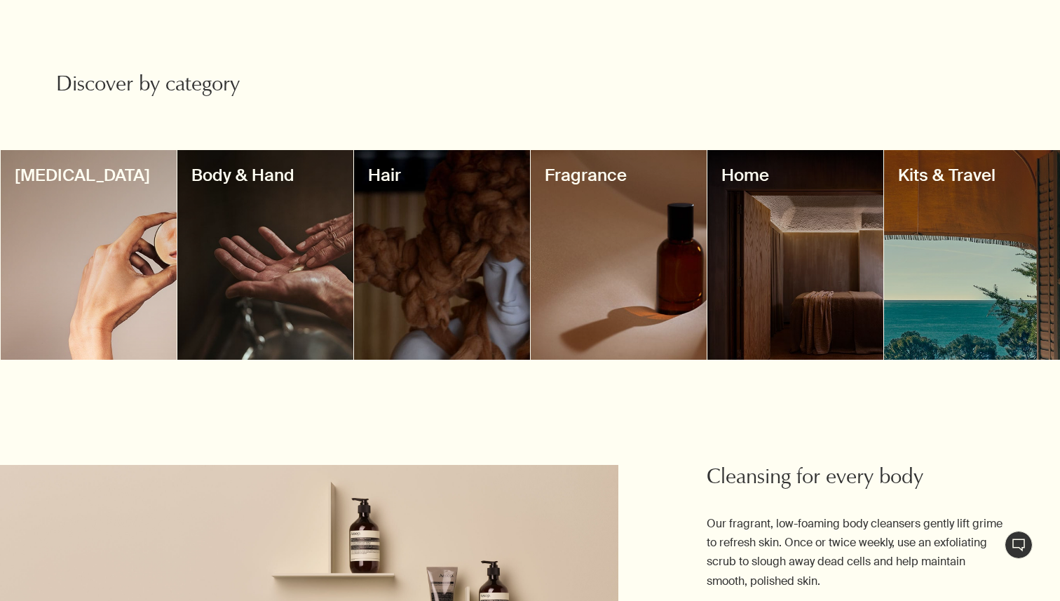
scroll to position [1109, 0]
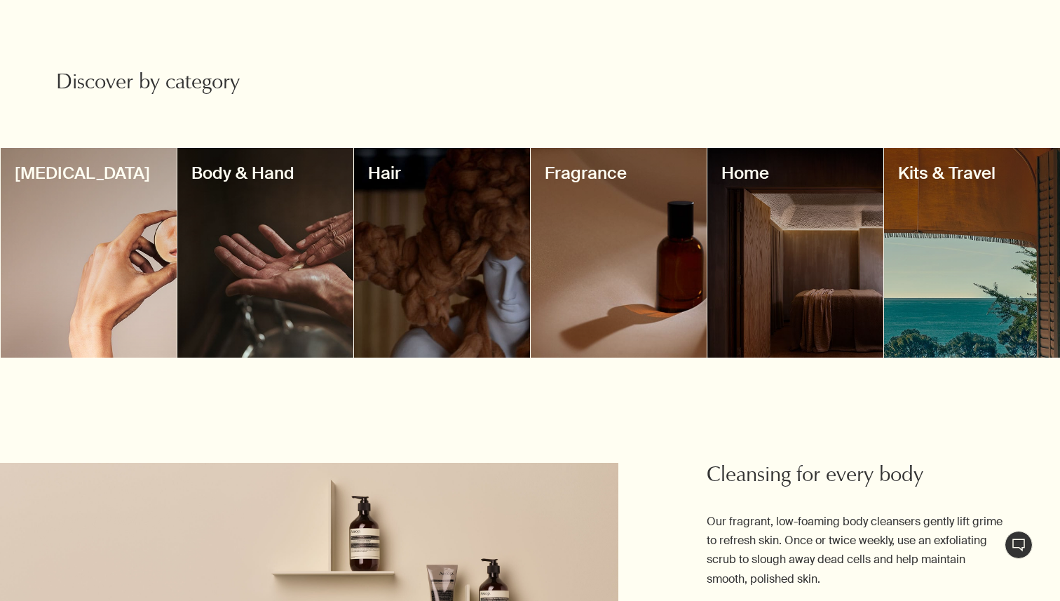
click at [135, 233] on div at bounding box center [89, 253] width 176 height 210
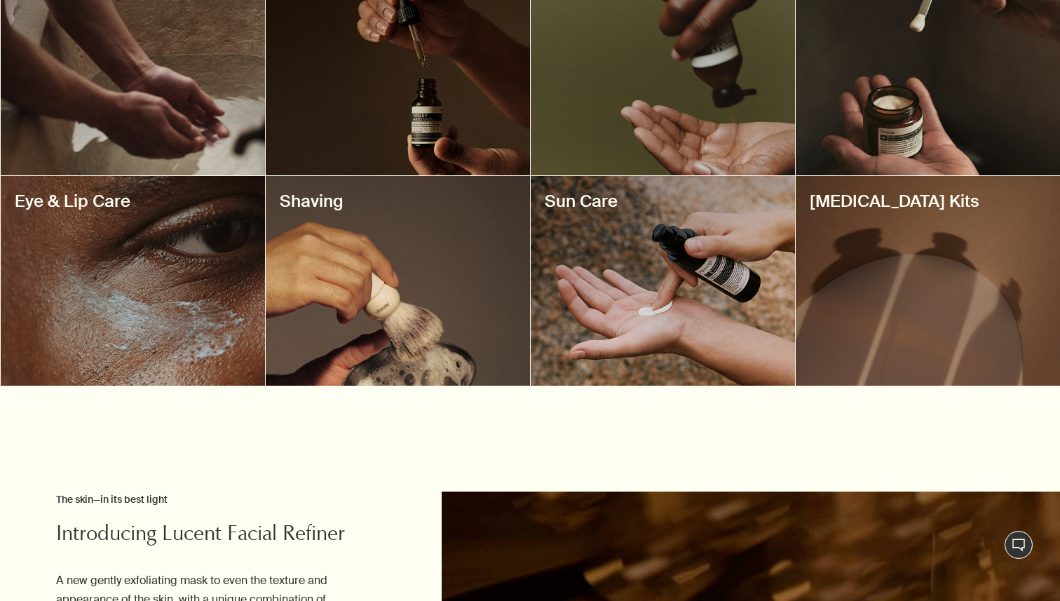
scroll to position [610, 0]
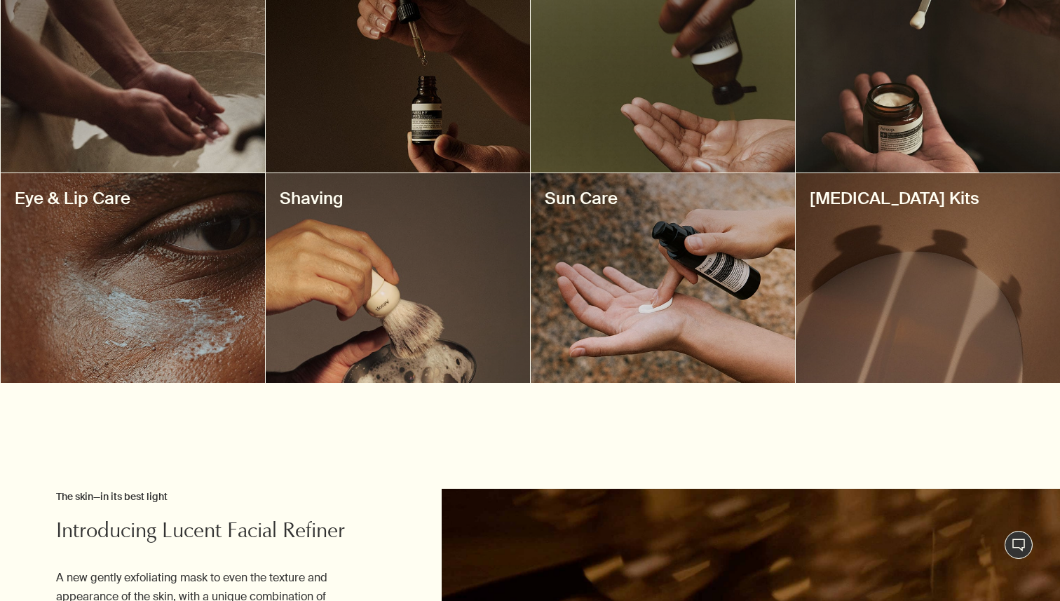
click at [719, 236] on div at bounding box center [663, 278] width 264 height 210
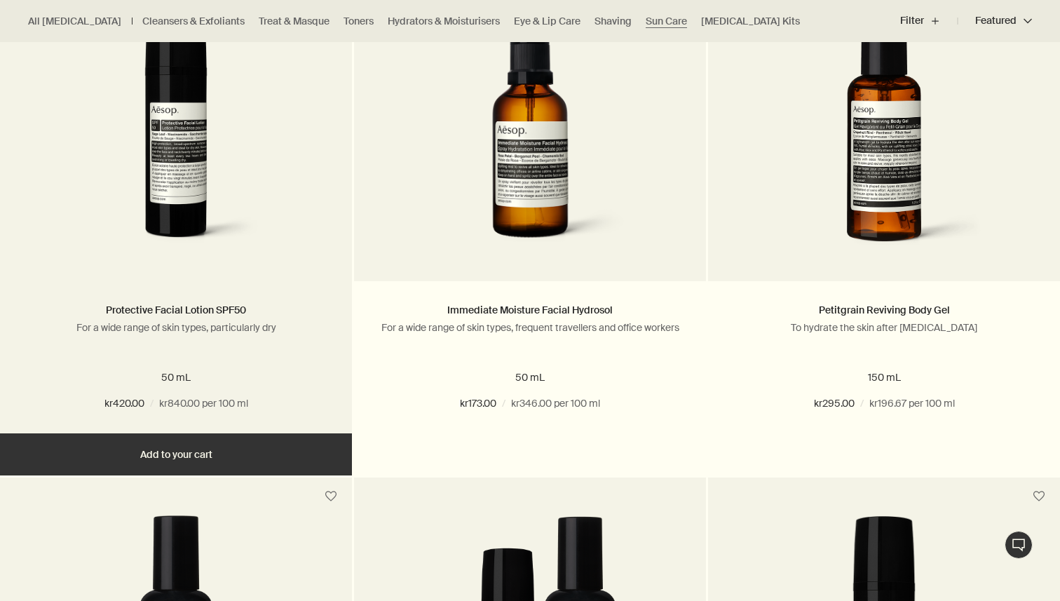
scroll to position [484, 0]
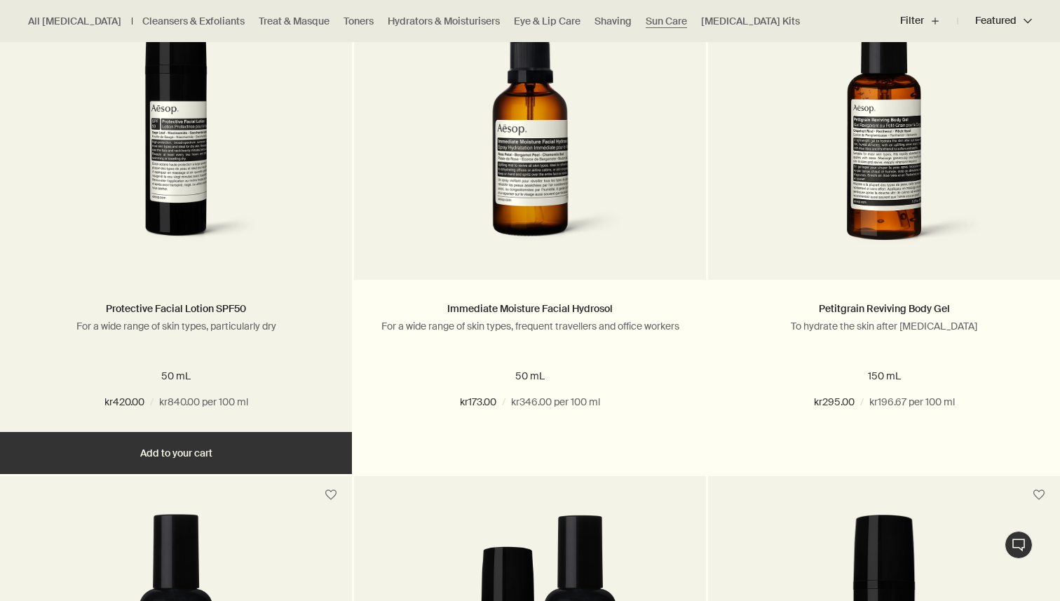
click at [223, 456] on button "Add Add to your cart" at bounding box center [176, 453] width 352 height 42
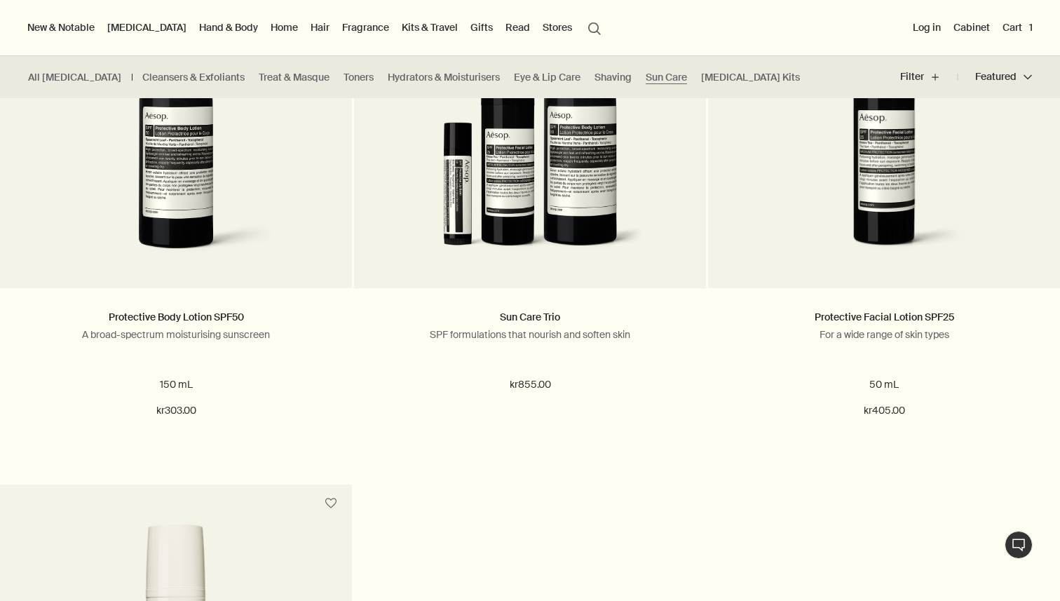
scroll to position [972, 0]
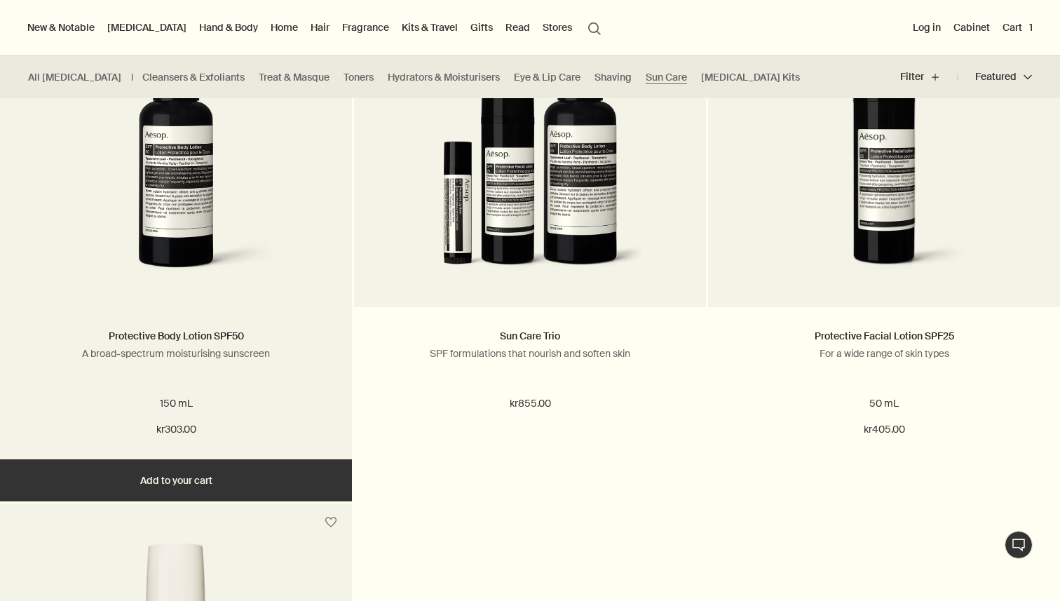
click at [208, 480] on button "Add Add to your cart" at bounding box center [176, 480] width 352 height 42
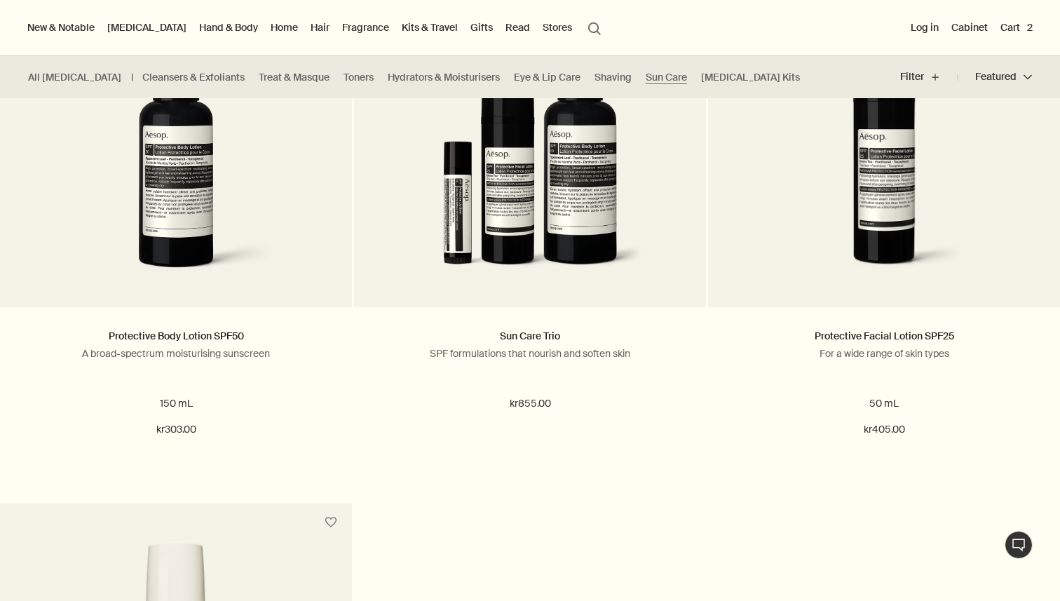
click at [196, 29] on link "Hand & Body" at bounding box center [228, 27] width 64 height 18
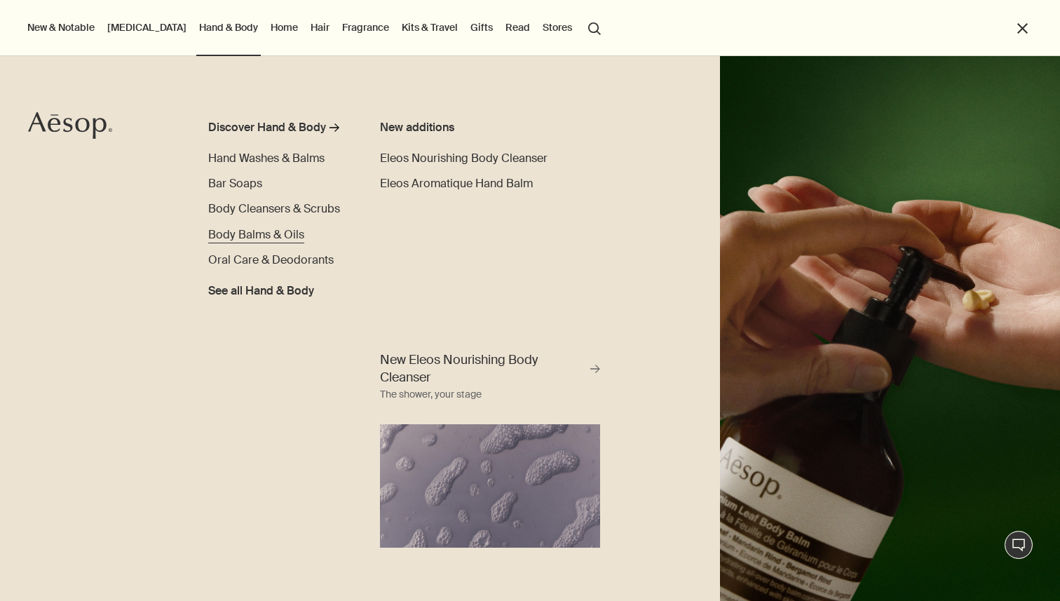
click at [252, 238] on span "Body Balms & Oils" at bounding box center [256, 234] width 96 height 15
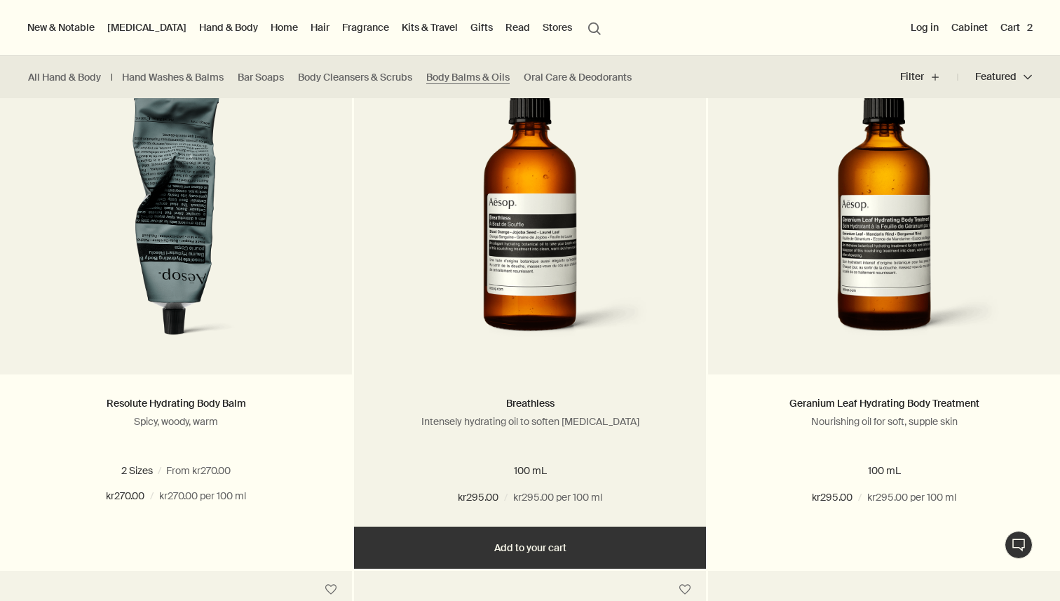
scroll to position [905, 0]
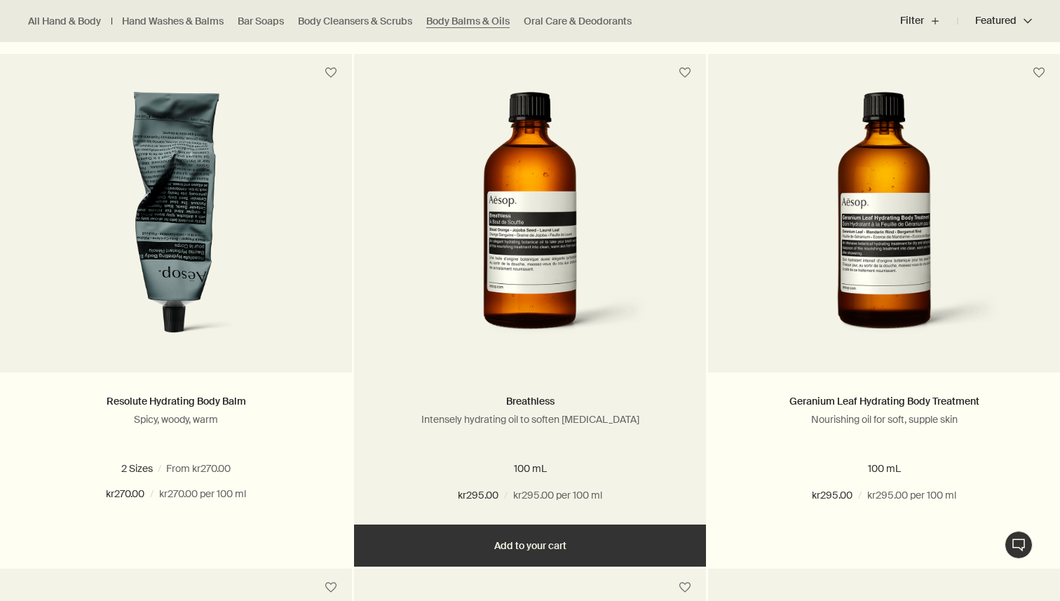
click at [515, 544] on button "Add Add to your cart" at bounding box center [530, 545] width 352 height 42
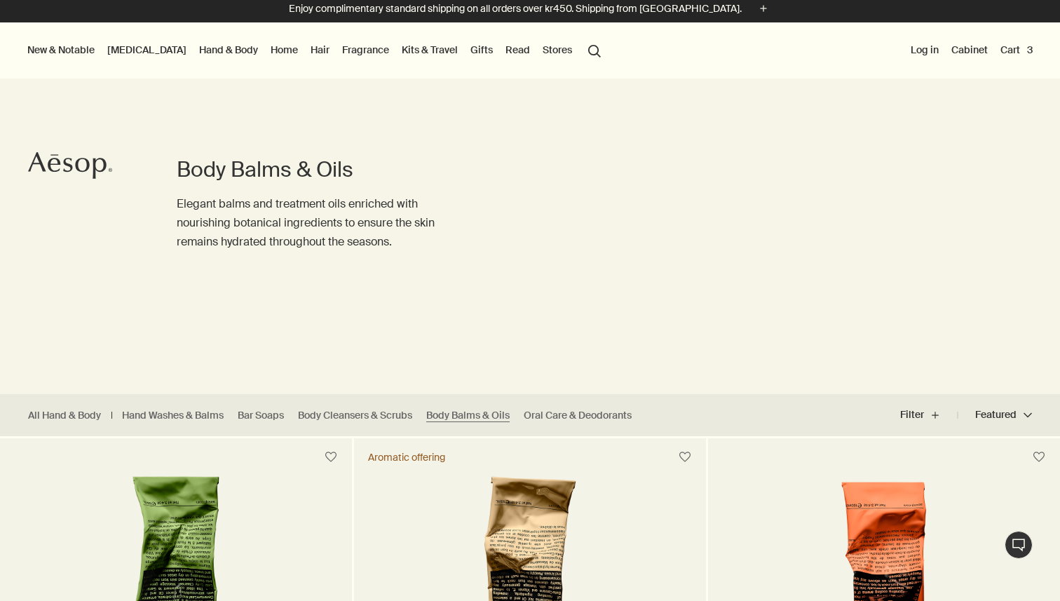
scroll to position [0, 0]
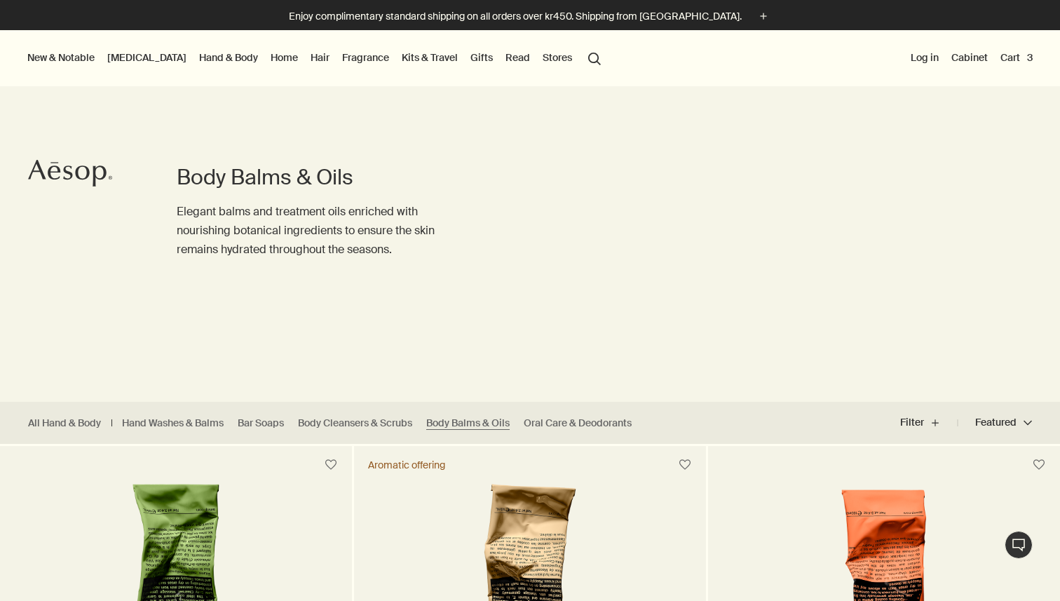
click at [339, 57] on link "Fragrance" at bounding box center [365, 57] width 53 height 18
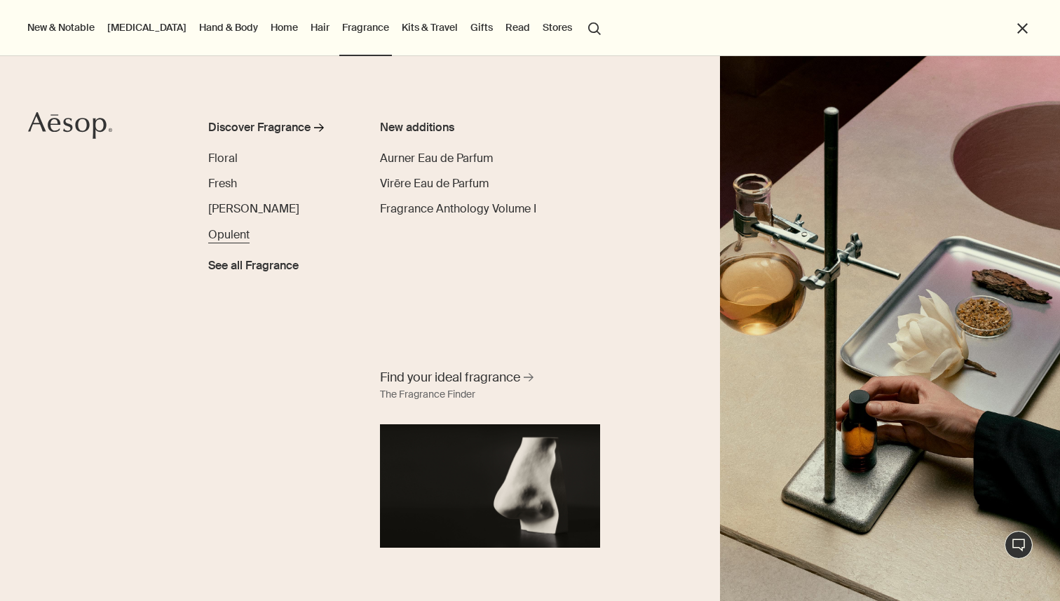
click at [238, 233] on span "Opulent" at bounding box center [228, 234] width 41 height 15
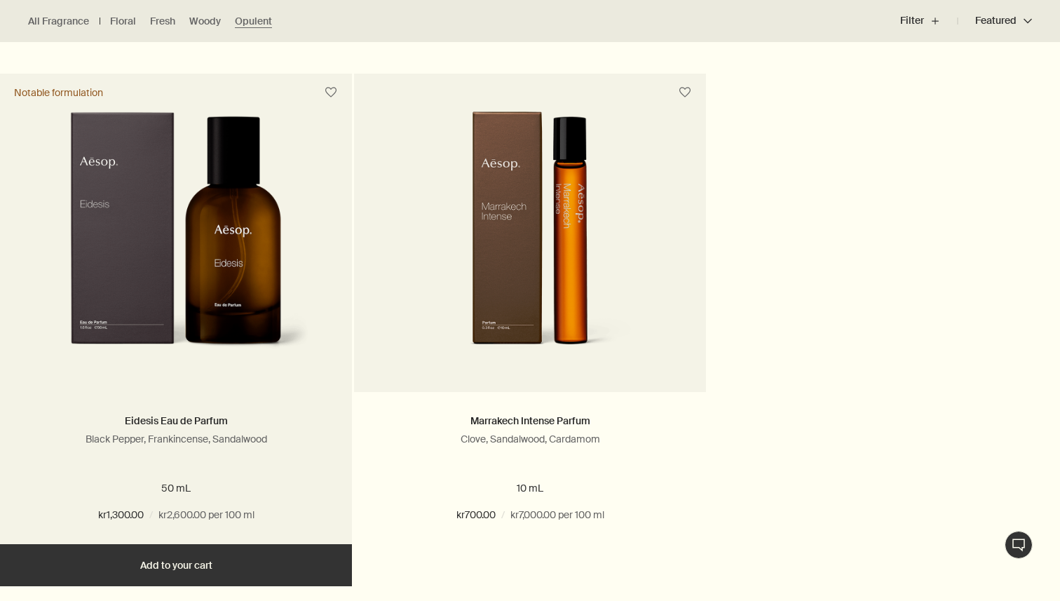
scroll to position [897, 0]
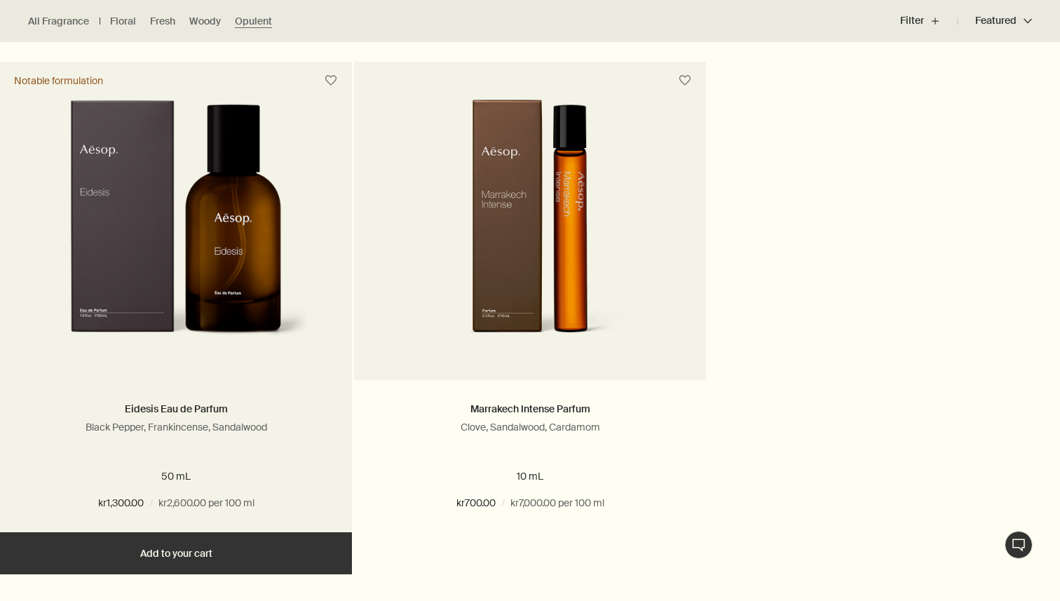
click at [126, 502] on span "kr1,300.00" at bounding box center [121, 503] width 46 height 17
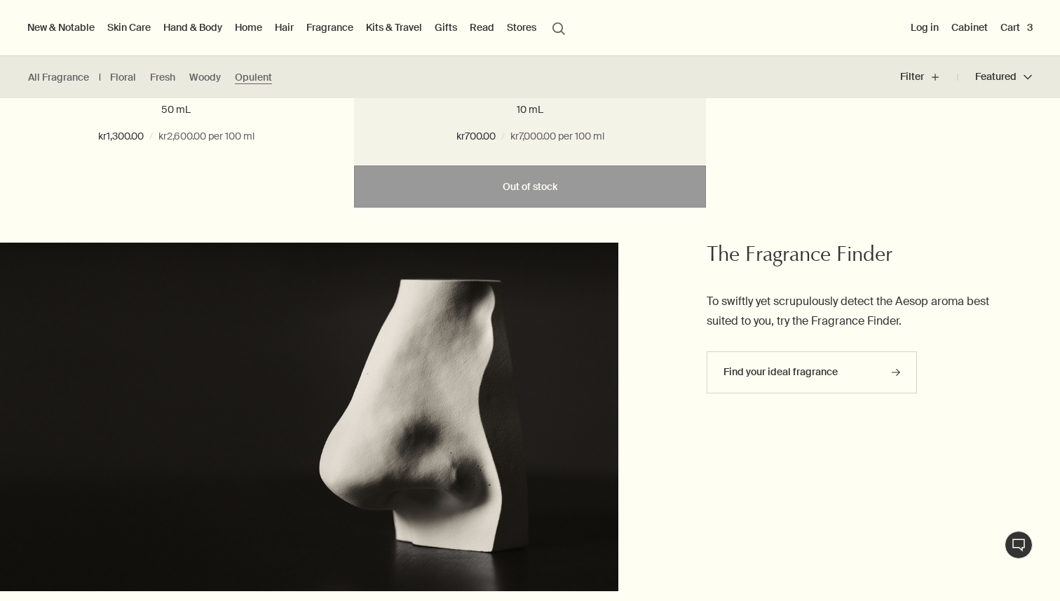
scroll to position [1267, 0]
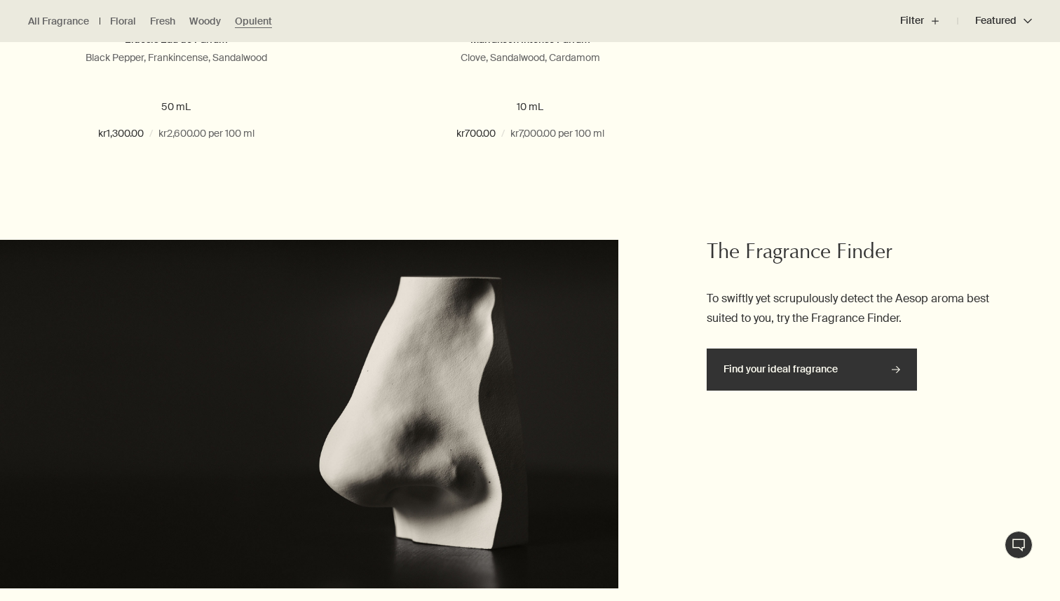
click at [785, 372] on link "Find your ideal fragrance rightArrow" at bounding box center [812, 369] width 210 height 42
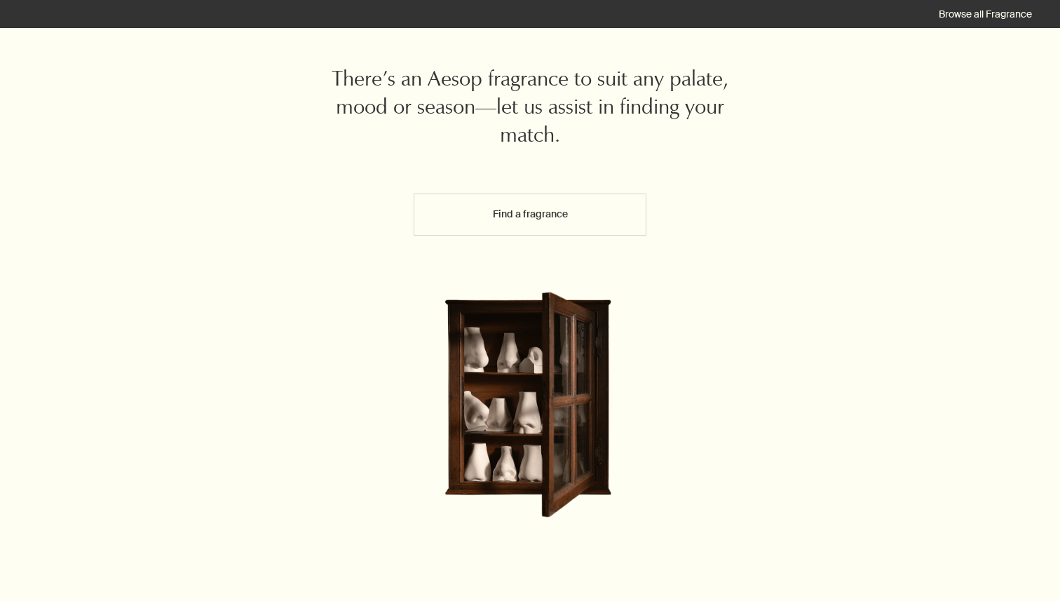
scroll to position [102, 0]
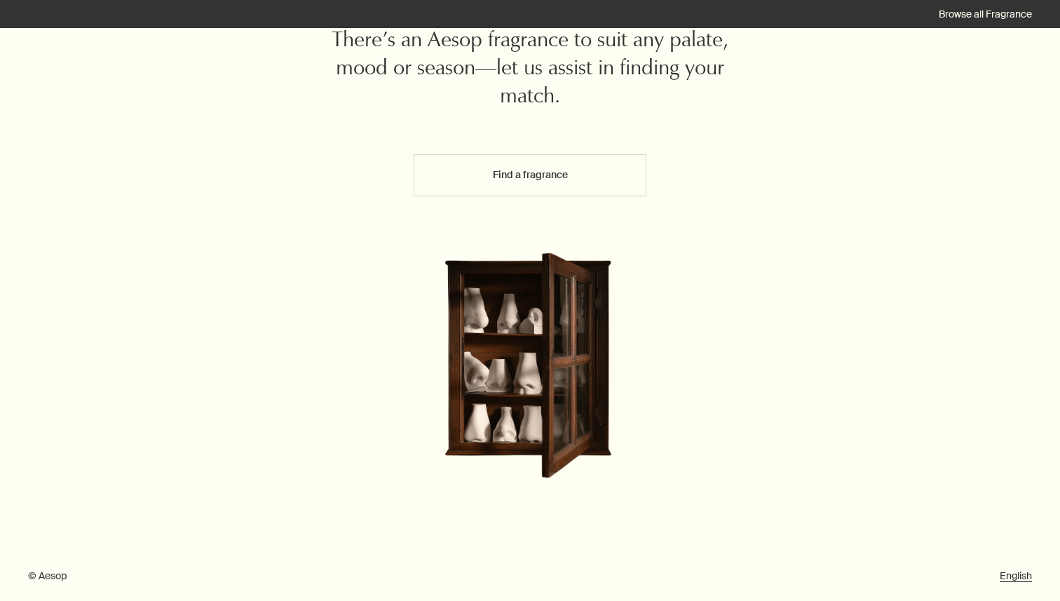
click at [536, 180] on button "Find a fragrance" at bounding box center [530, 175] width 233 height 42
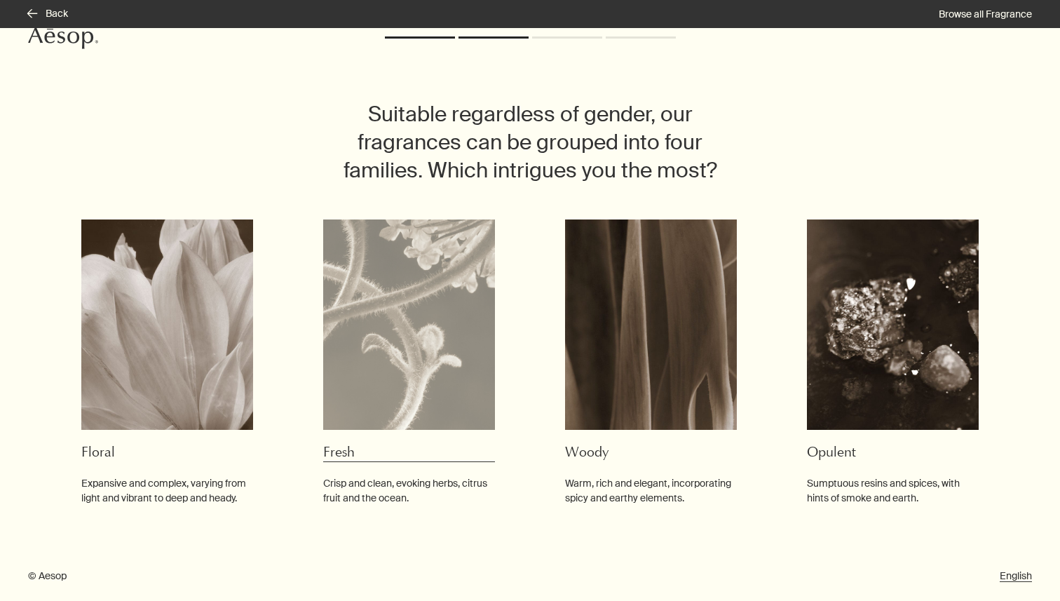
click at [379, 297] on img at bounding box center [409, 324] width 172 height 210
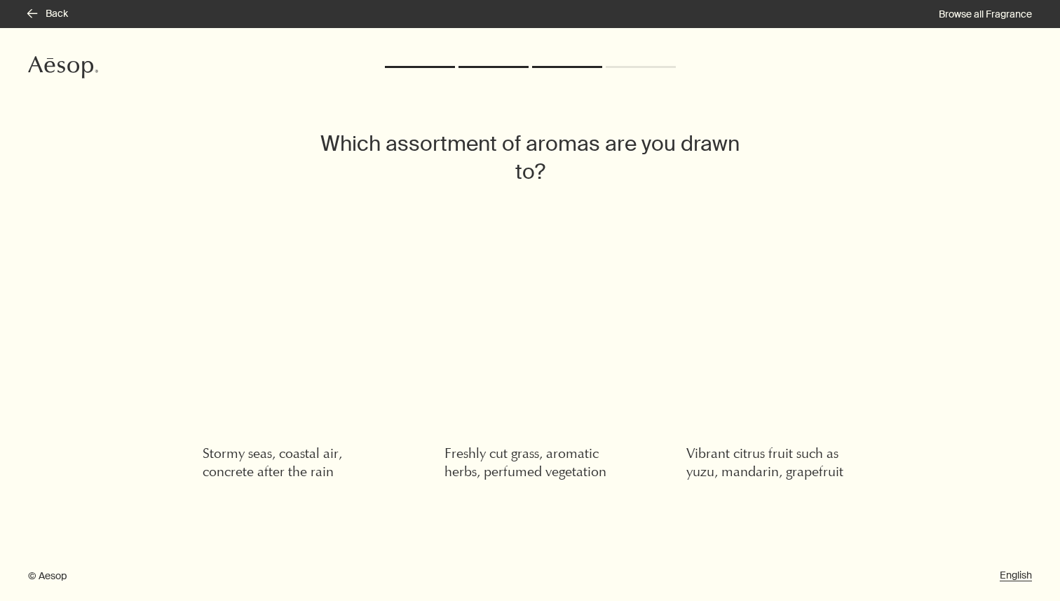
scroll to position [0, 0]
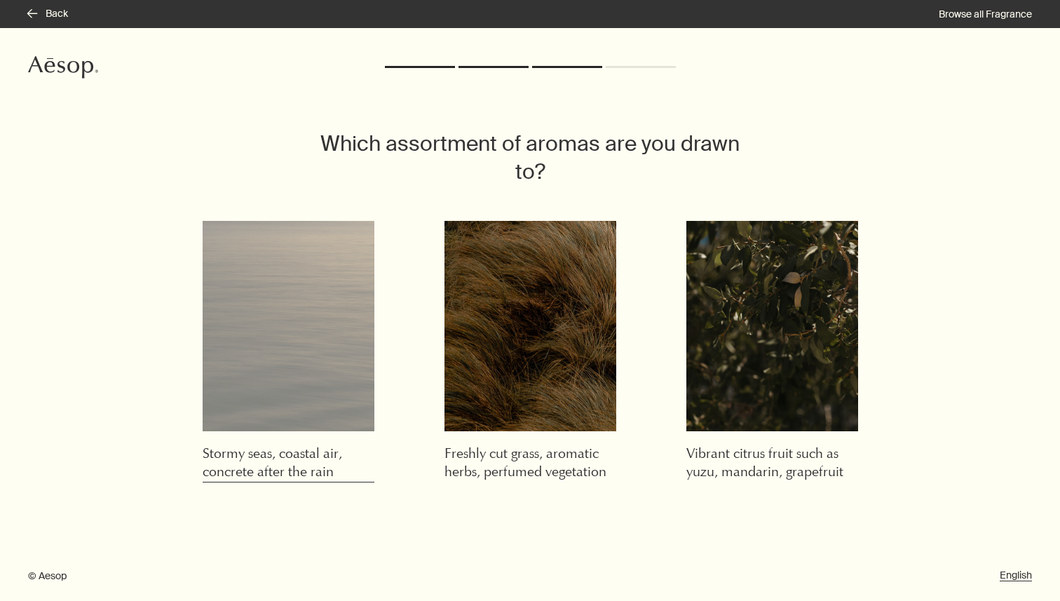
click at [306, 467] on h3 "Stormy seas, coastal air, concrete after the rain" at bounding box center [289, 463] width 172 height 37
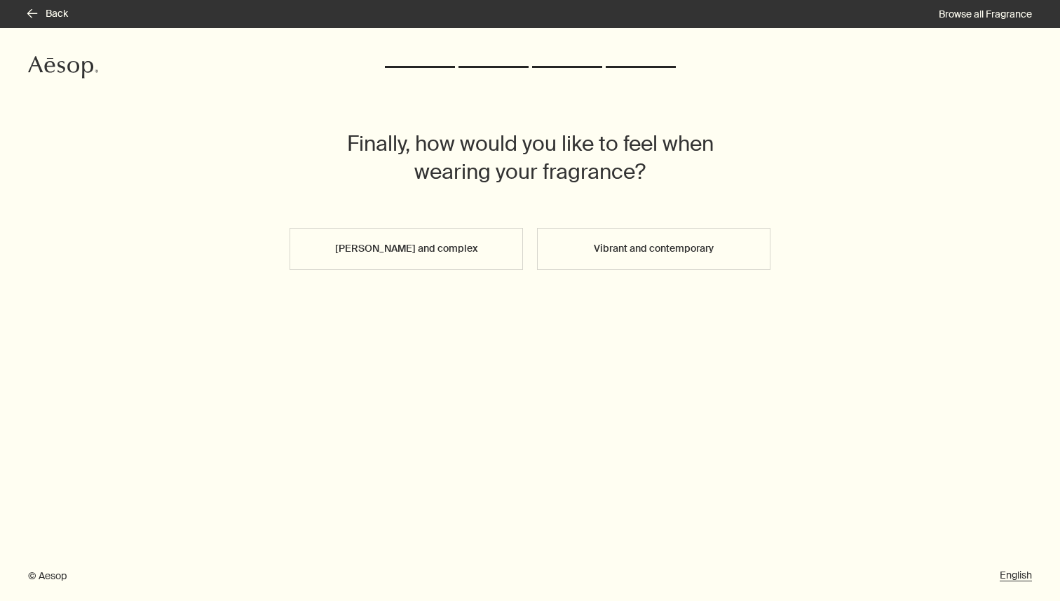
click at [662, 247] on button "Vibrant and contemporary" at bounding box center [653, 249] width 233 height 42
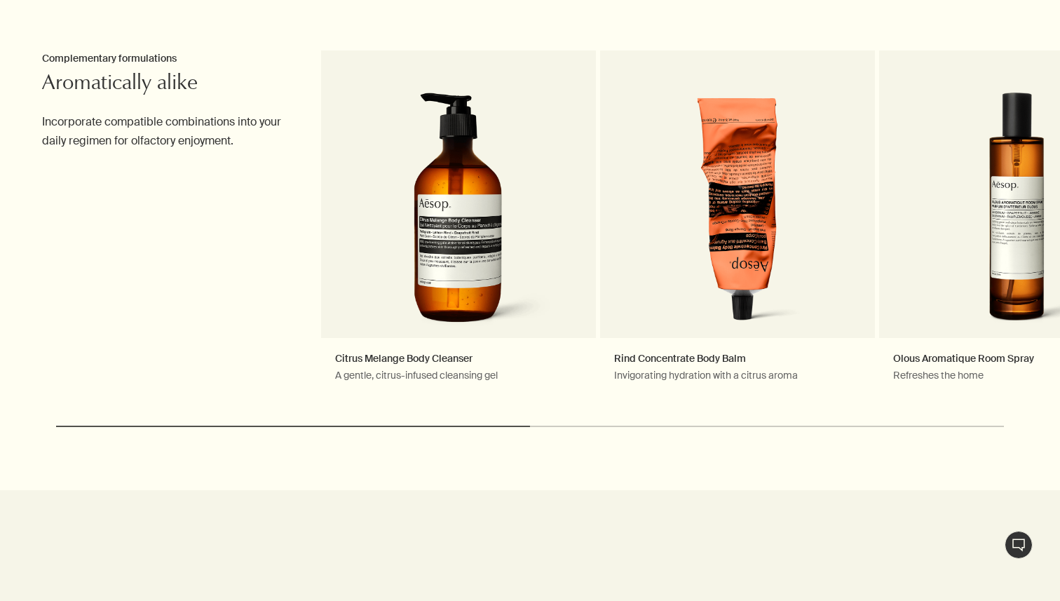
scroll to position [1542, 0]
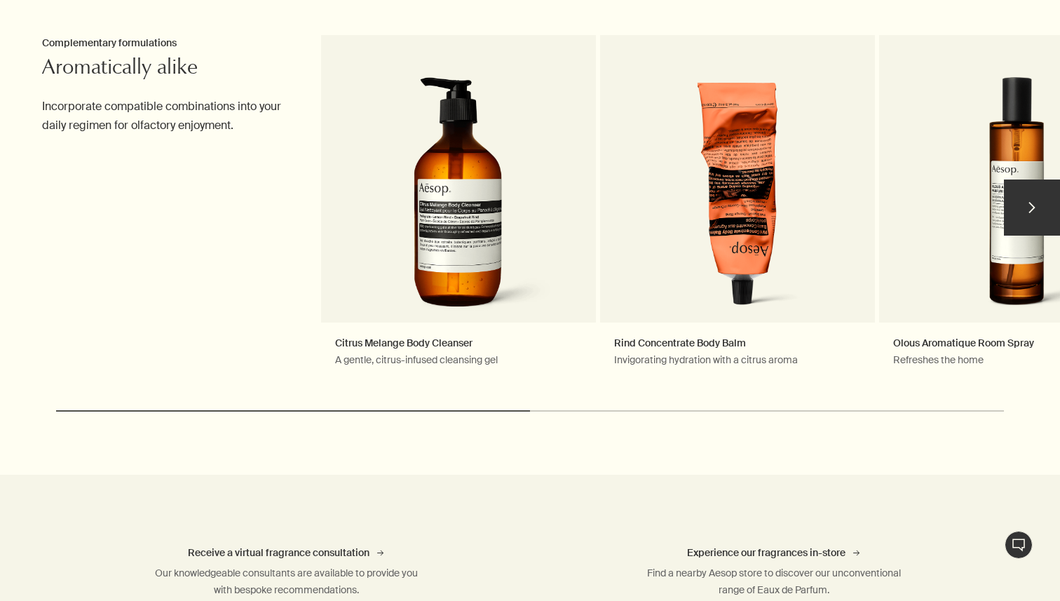
click at [1052, 203] on button "chevron" at bounding box center [1032, 207] width 56 height 56
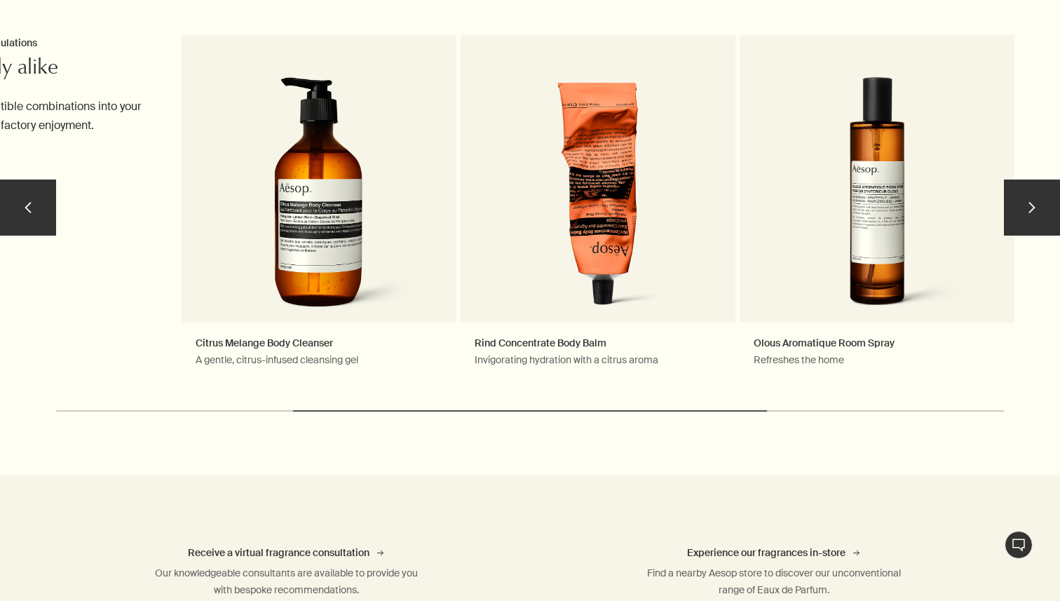
click at [1044, 210] on button "chevron" at bounding box center [1032, 207] width 56 height 56
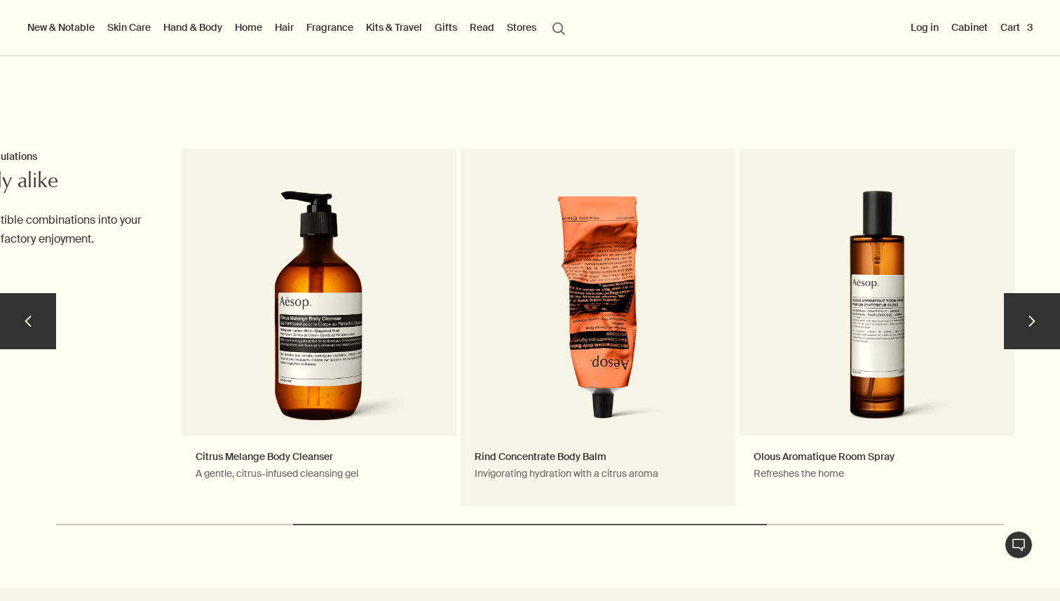
scroll to position [1430, 0]
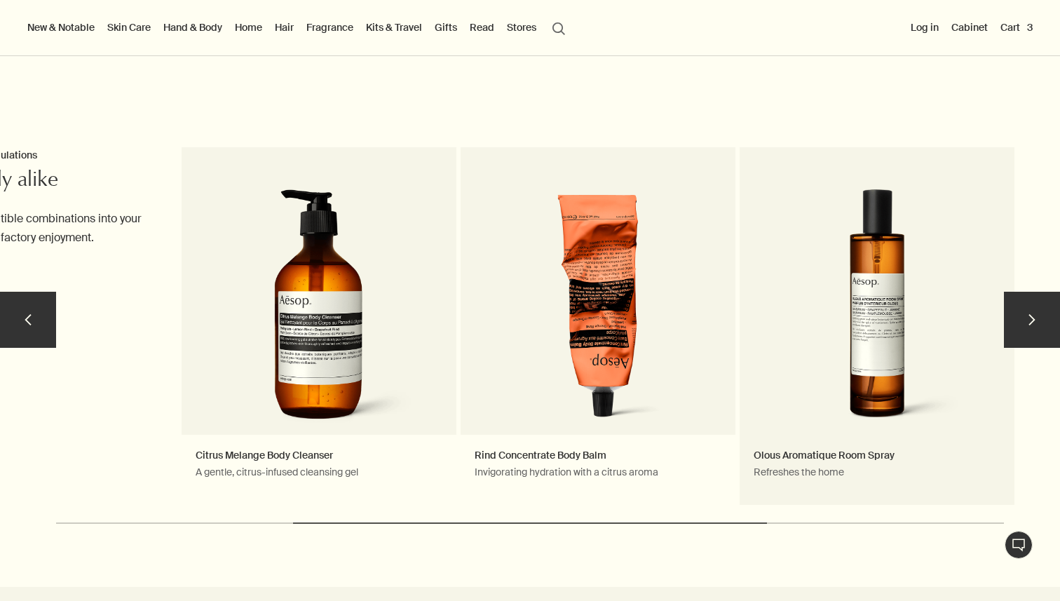
click at [857, 351] on link "Olous Aromatique Room Spray Refreshes the home" at bounding box center [877, 326] width 275 height 358
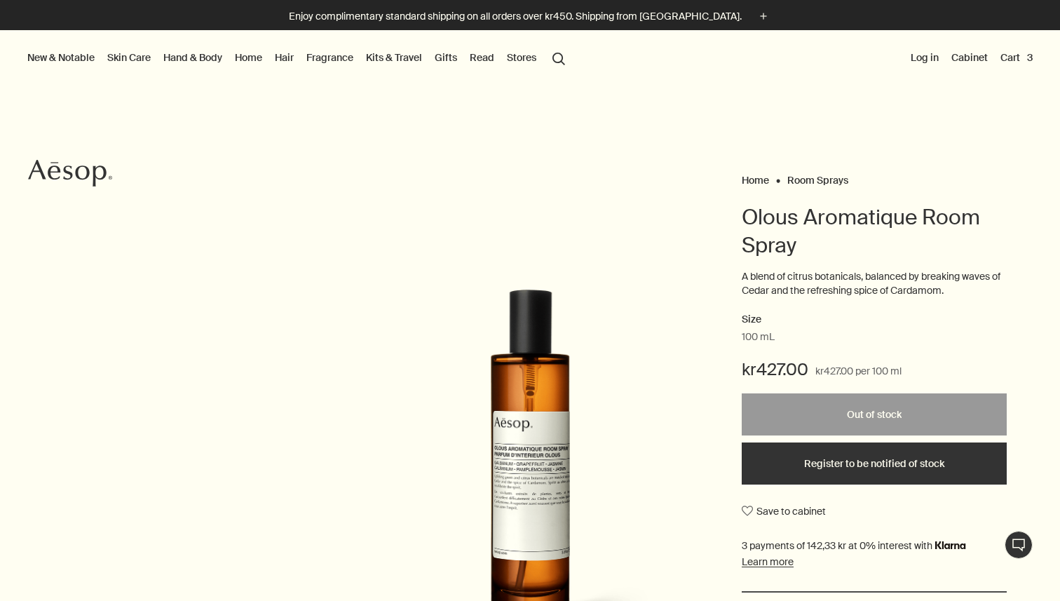
click at [400, 60] on link "Kits & Travel" at bounding box center [394, 57] width 62 height 18
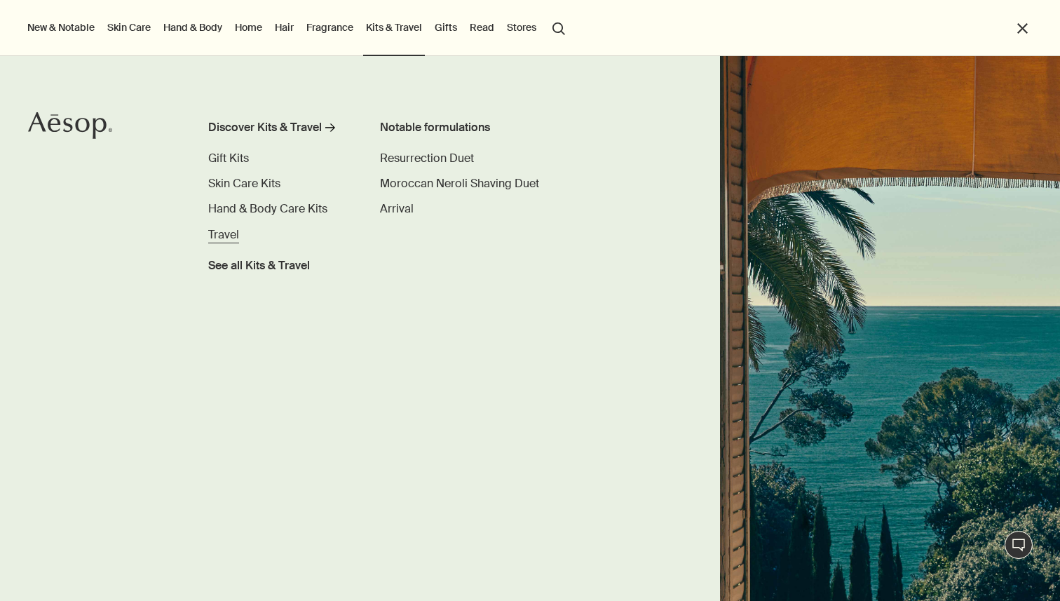
click at [233, 238] on span "Travel" at bounding box center [223, 234] width 31 height 15
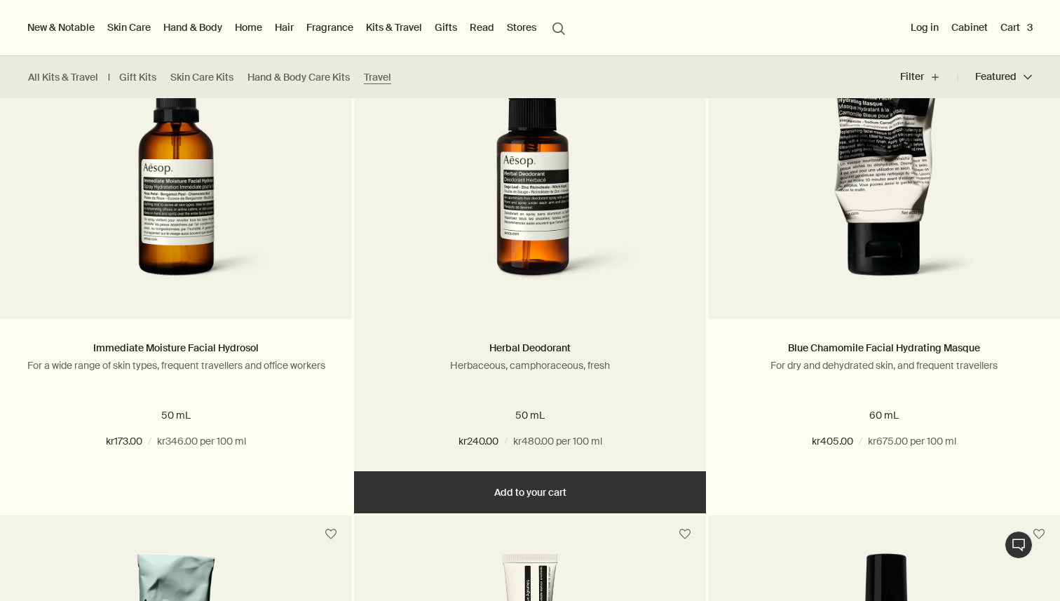
scroll to position [936, 0]
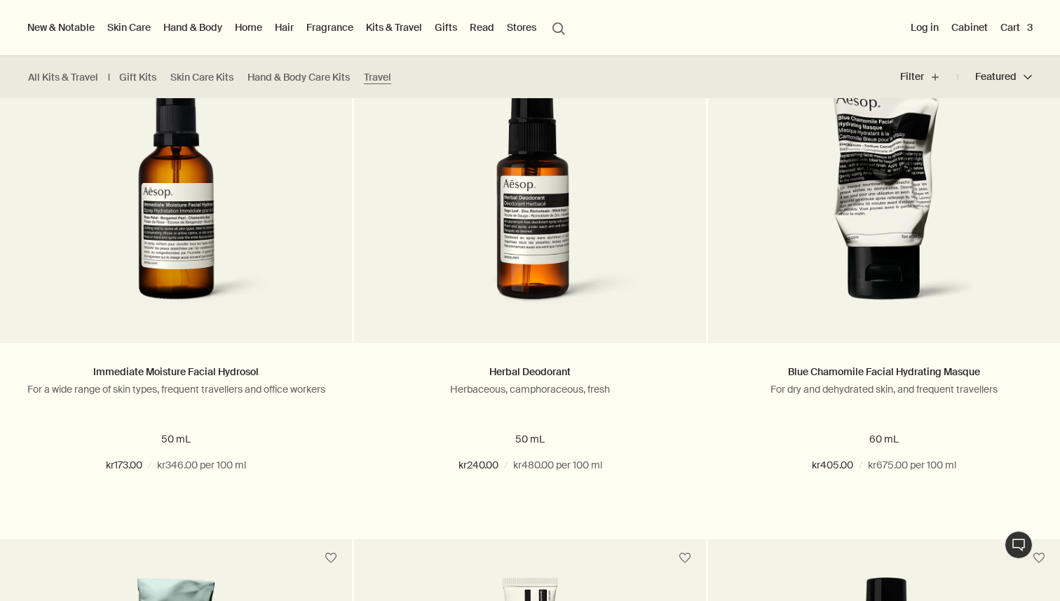
click at [558, 29] on button "search Search" at bounding box center [558, 27] width 25 height 27
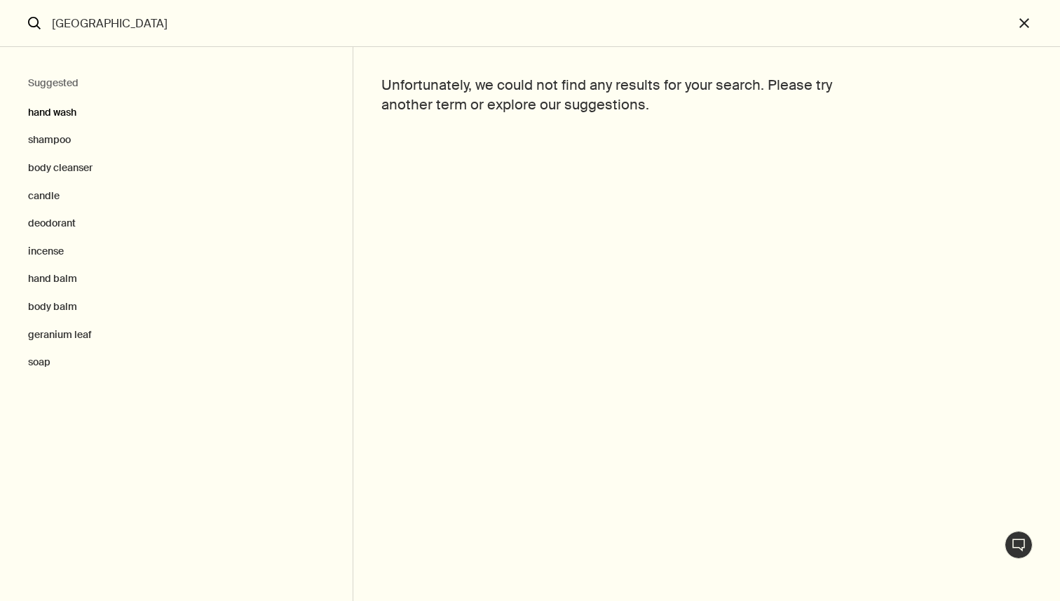
click at [60, 115] on button "hand wash" at bounding box center [176, 109] width 353 height 35
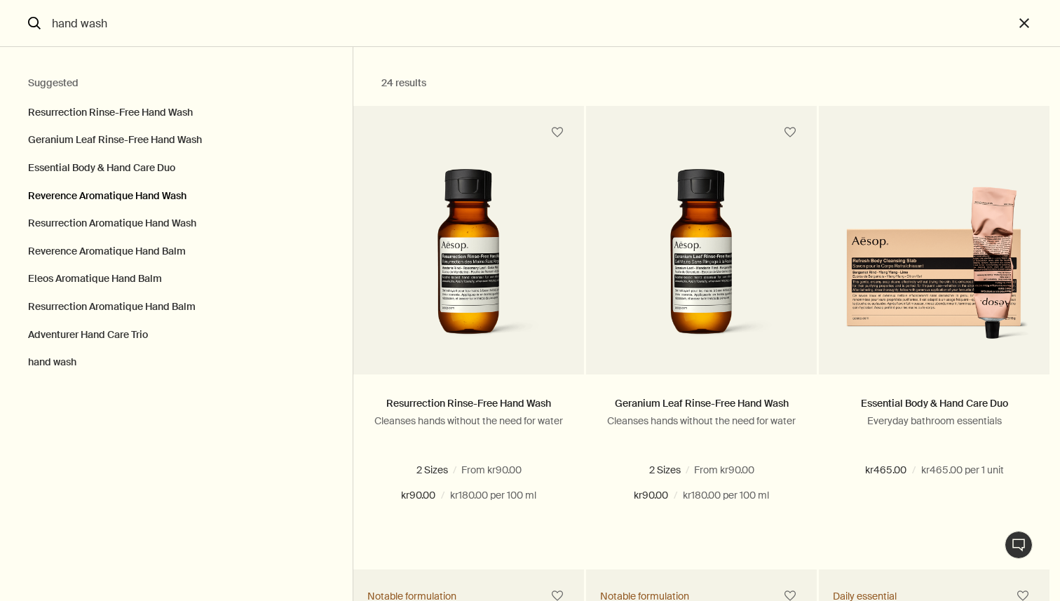
click at [111, 197] on button "Reverence Aromatique Hand Wash" at bounding box center [176, 196] width 353 height 28
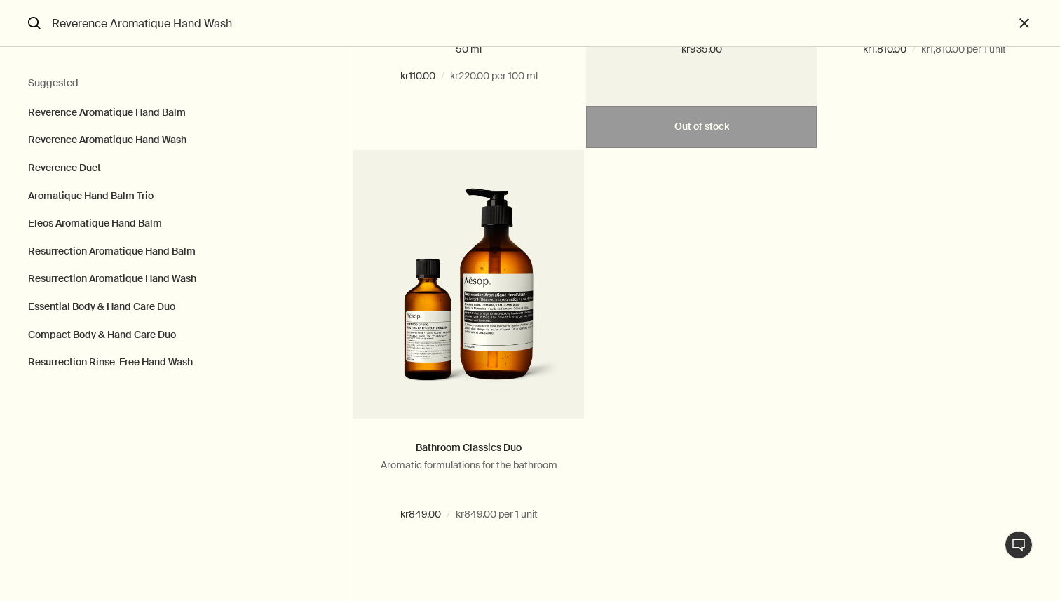
scroll to position [4184, 0]
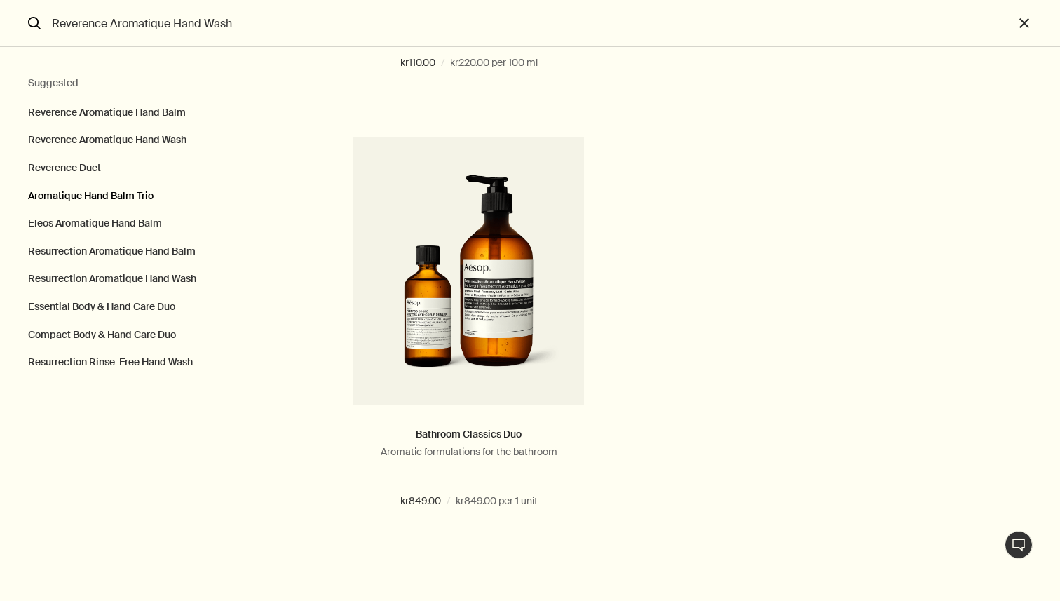
click at [110, 200] on button "Aromatique Hand Balm Trio" at bounding box center [176, 196] width 353 height 28
type input "Aromatique Hand Balm Trio"
